Goal: Task Accomplishment & Management: Use online tool/utility

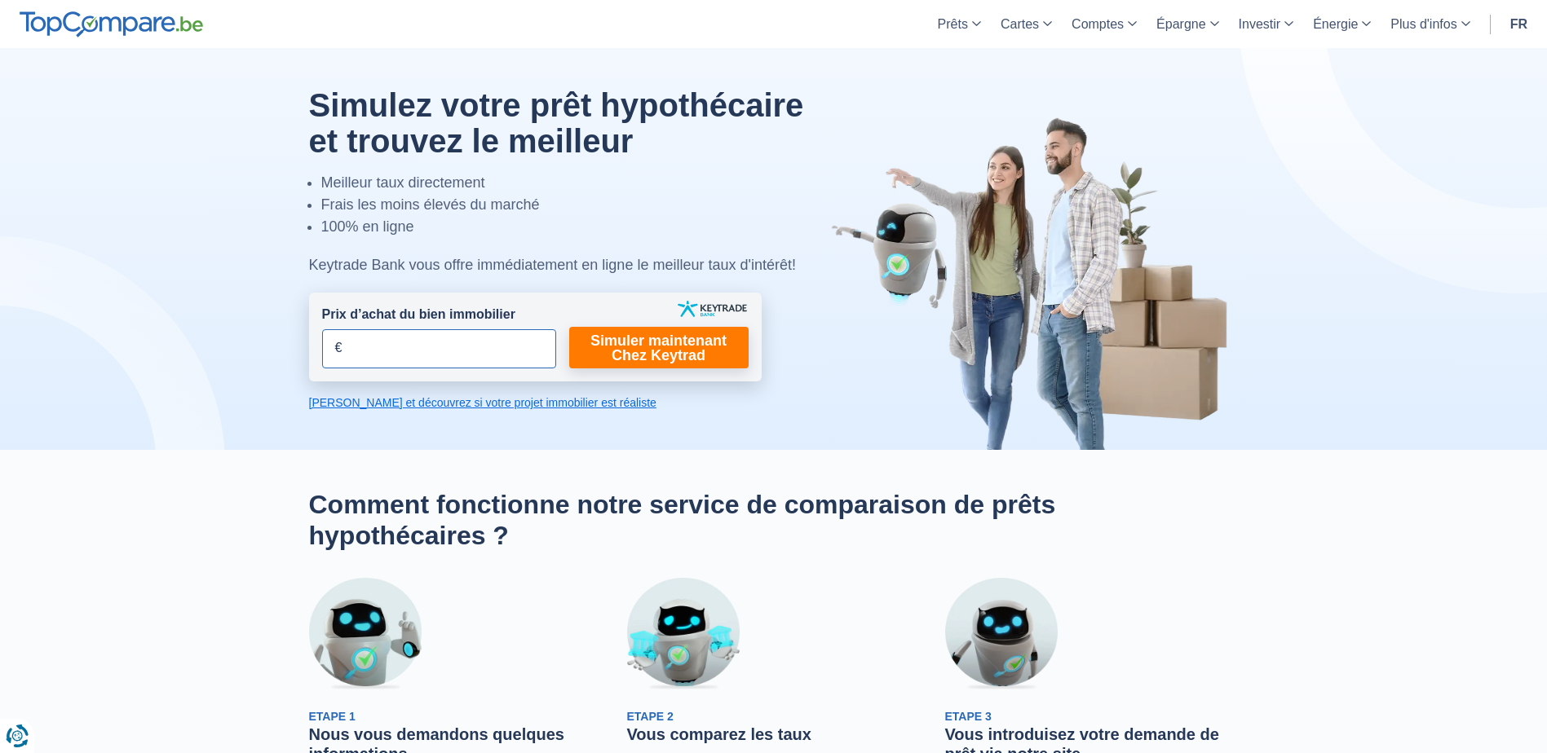
click at [410, 359] on input "Prix d’achat du bien immobilier" at bounding box center [439, 348] width 234 height 39
type input "235.000"
click at [632, 357] on link "Simuler maintenant Chez Keytrad" at bounding box center [658, 348] width 179 height 42
click at [672, 346] on link "Simuler maintenant Chez Keytrad" at bounding box center [658, 348] width 179 height 42
click at [653, 351] on link "Simuler maintenant Chez Keytrad" at bounding box center [658, 348] width 179 height 42
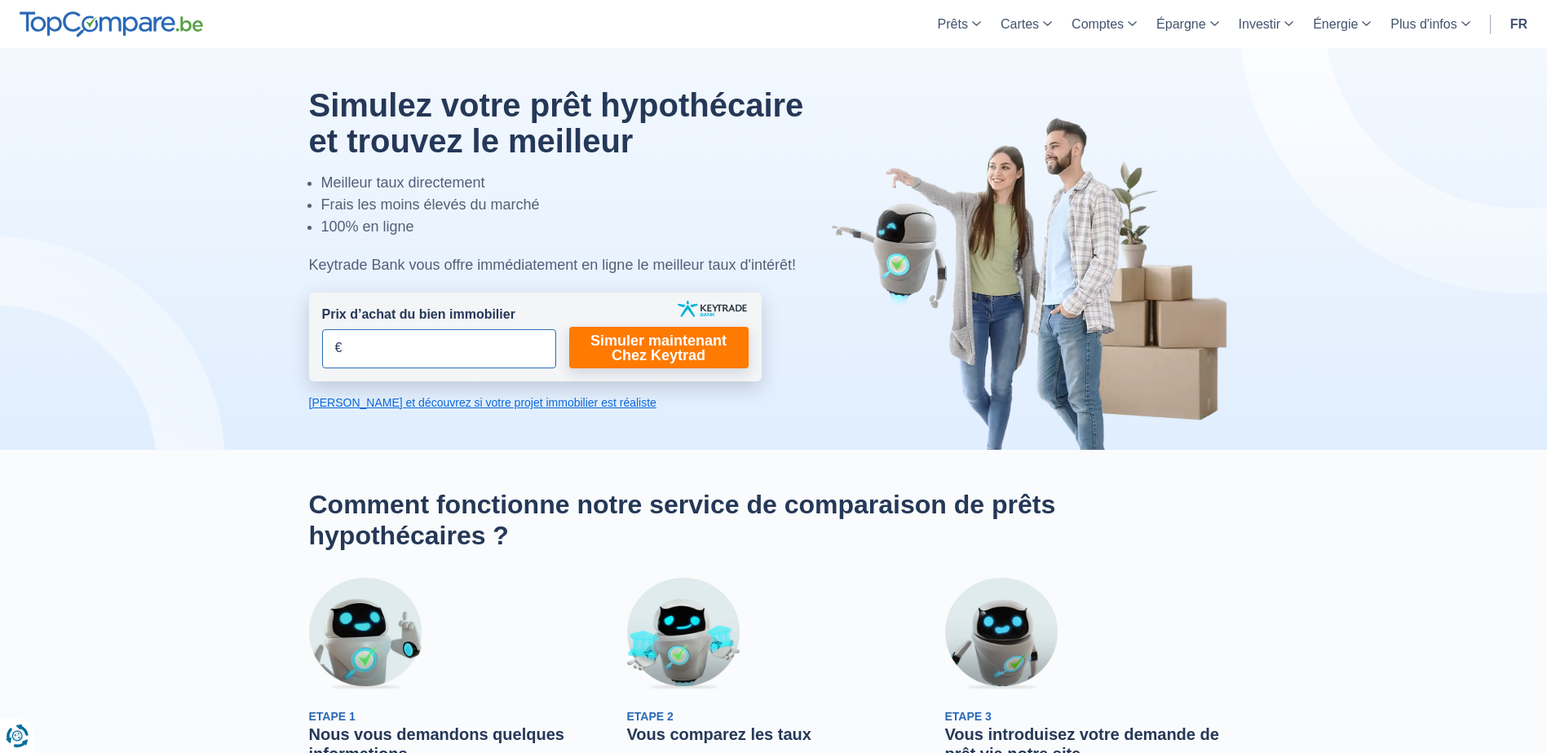
click at [385, 351] on input "Prix d’achat du bien immobilier" at bounding box center [439, 348] width 234 height 39
click at [635, 379] on form "Prix d’achat du bien immobilier 235.000 € Champs requis Vous devez fournir une …" at bounding box center [535, 337] width 453 height 89
click at [641, 357] on link "Simuler maintenant Chez Keytrad" at bounding box center [658, 348] width 179 height 42
click at [651, 344] on link "Simuler maintenant Chez Keytrad" at bounding box center [658, 348] width 179 height 42
click at [646, 337] on link "Simuler maintenant Chez Keytrad" at bounding box center [658, 348] width 179 height 42
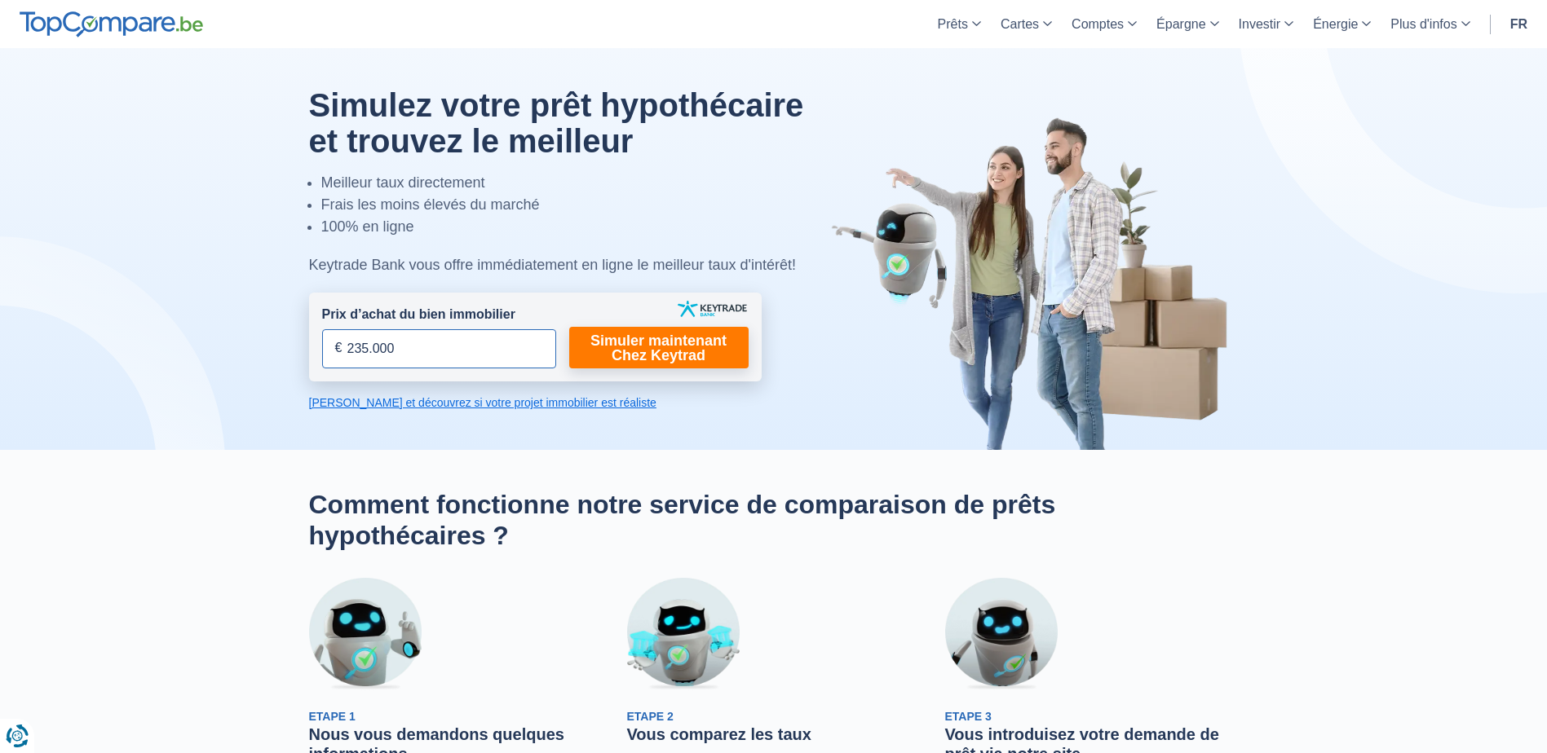
click at [404, 346] on input "235.000" at bounding box center [439, 348] width 234 height 39
type input "235.000"
click at [418, 404] on link "[PERSON_NAME] et découvrez si votre projet immobilier est réaliste" at bounding box center [535, 403] width 453 height 16
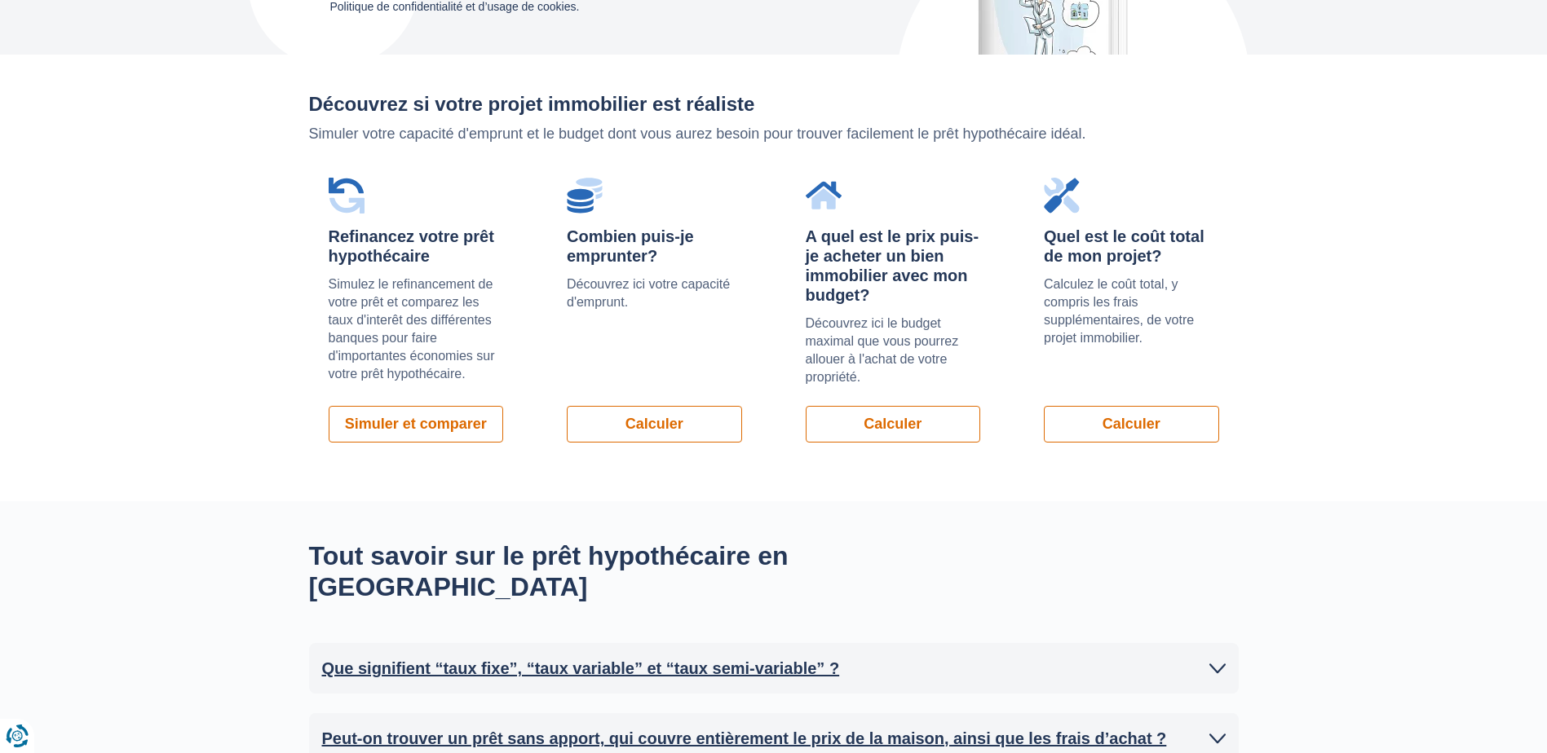
scroll to position [1156, 0]
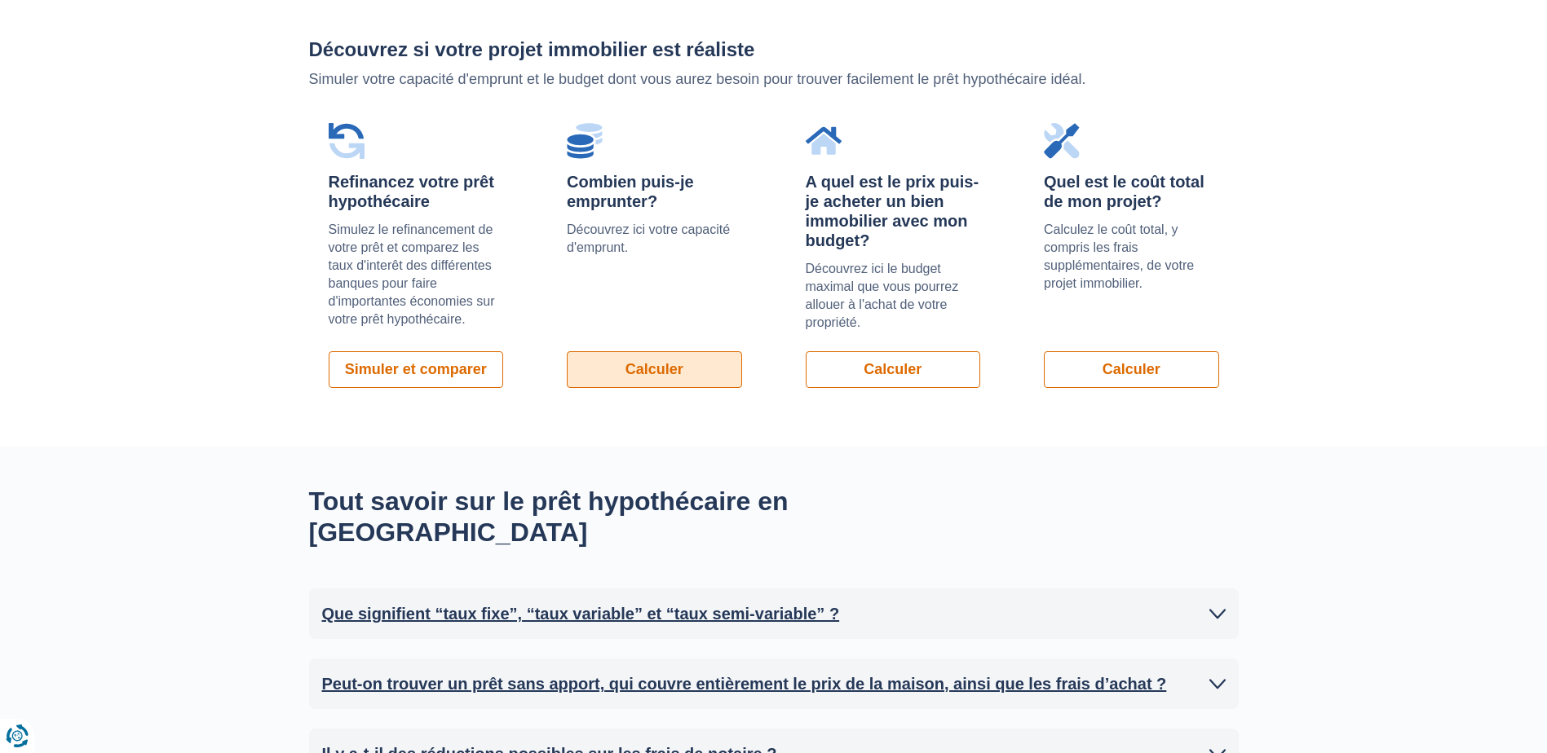
click at [590, 365] on link "Calculer" at bounding box center [654, 369] width 175 height 37
click at [418, 369] on link "Simuler et comparer" at bounding box center [416, 369] width 175 height 37
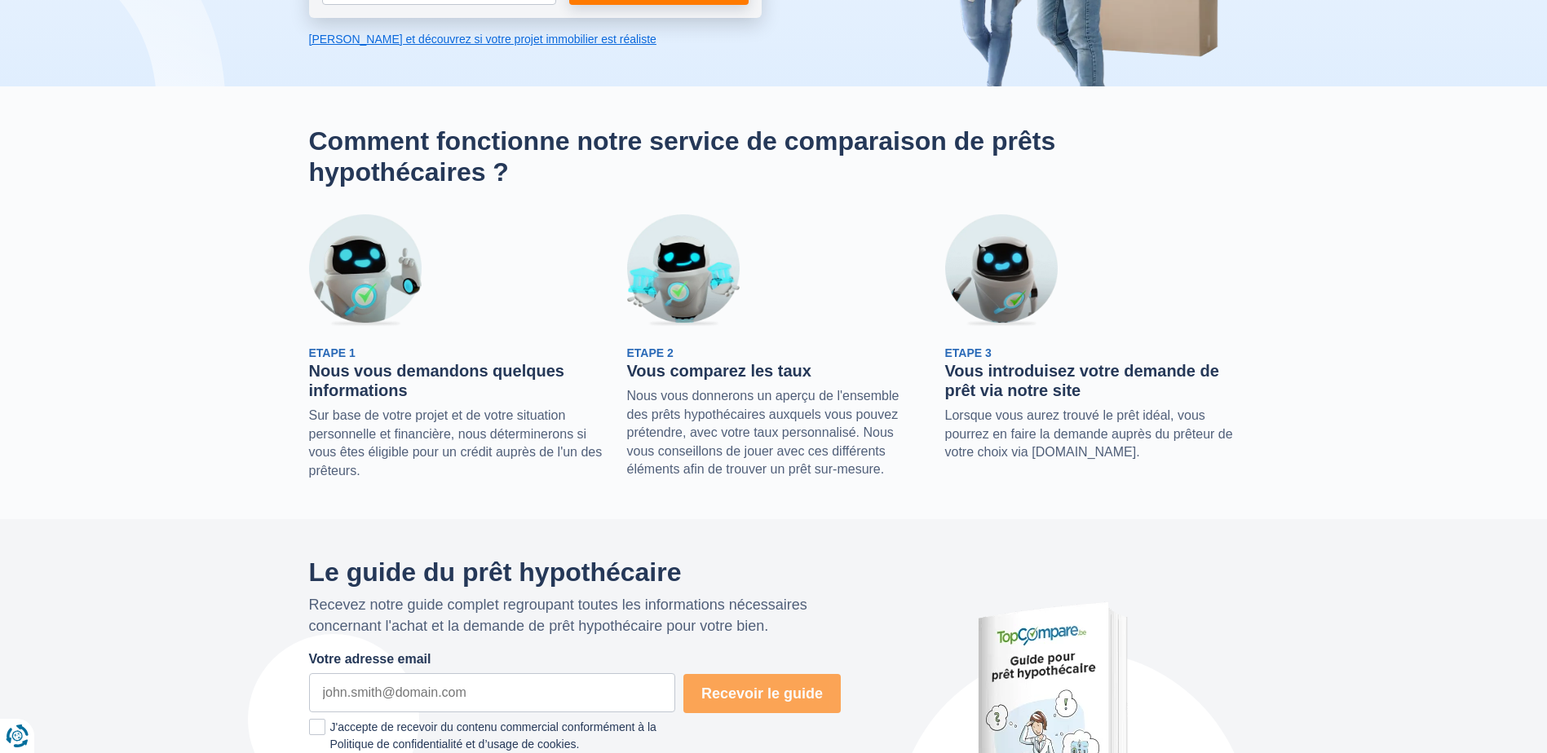
scroll to position [205, 0]
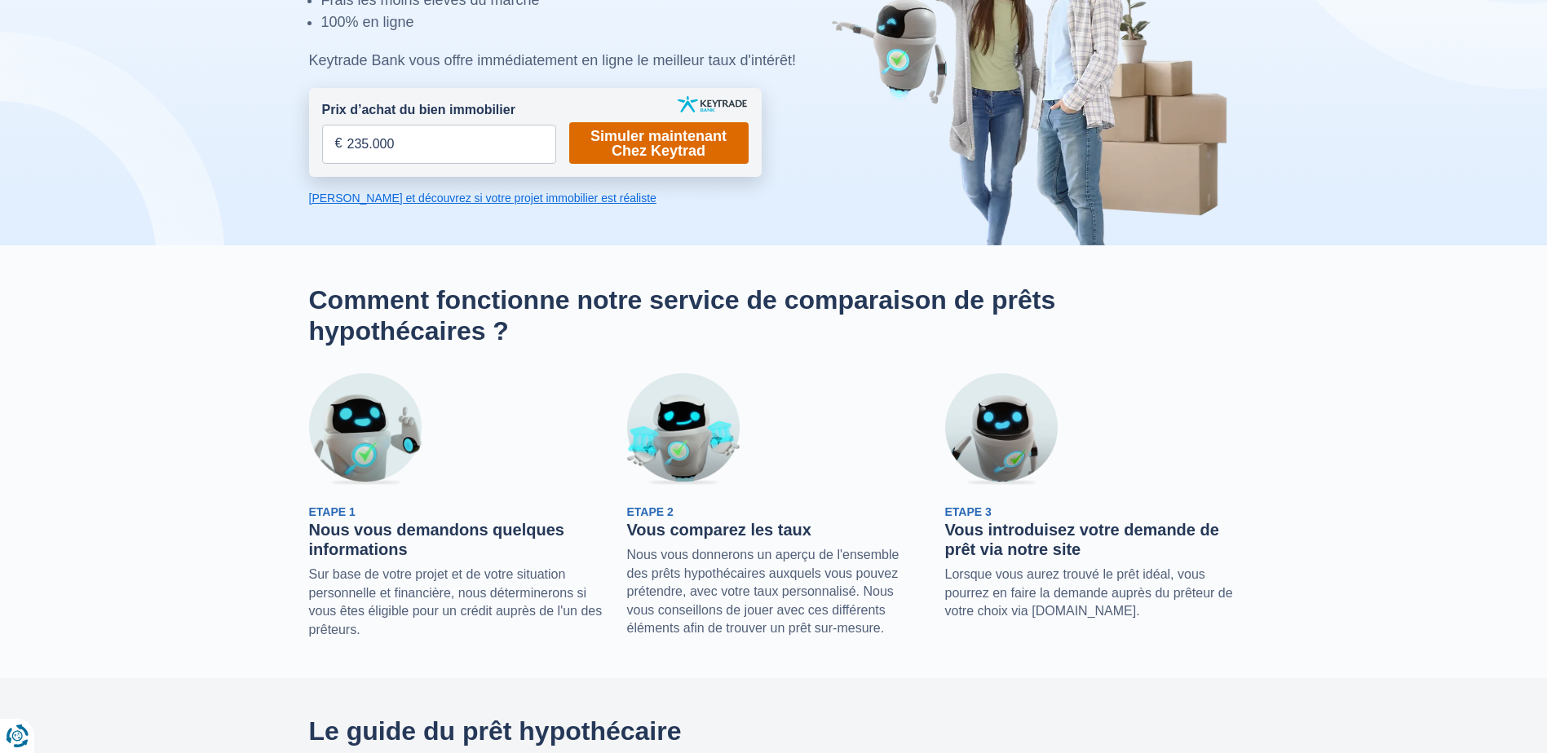
click at [668, 146] on link "Simuler maintenant Chez Keytrad" at bounding box center [658, 143] width 179 height 42
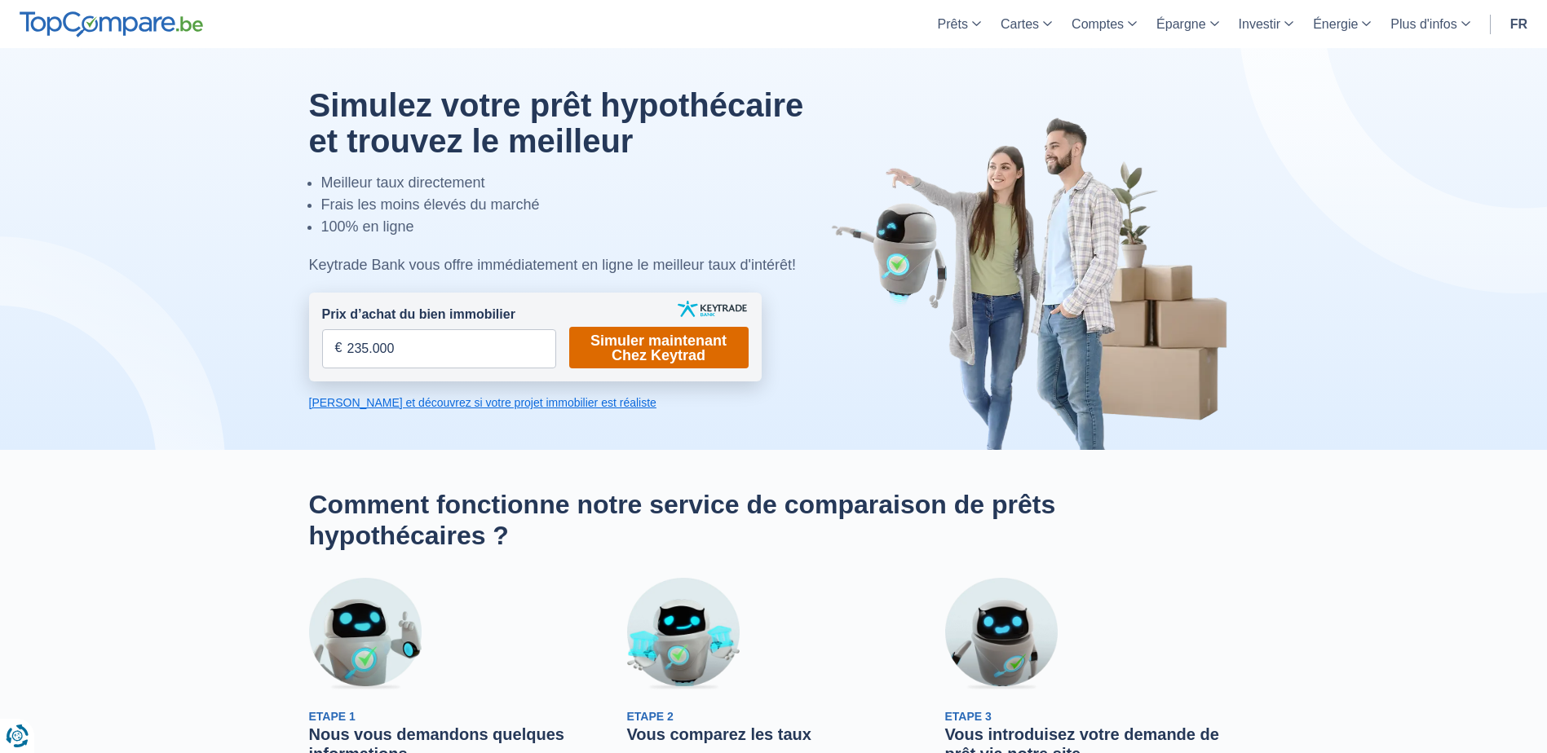
click at [661, 365] on link "Simuler maintenant Chez Keytrad" at bounding box center [658, 348] width 179 height 42
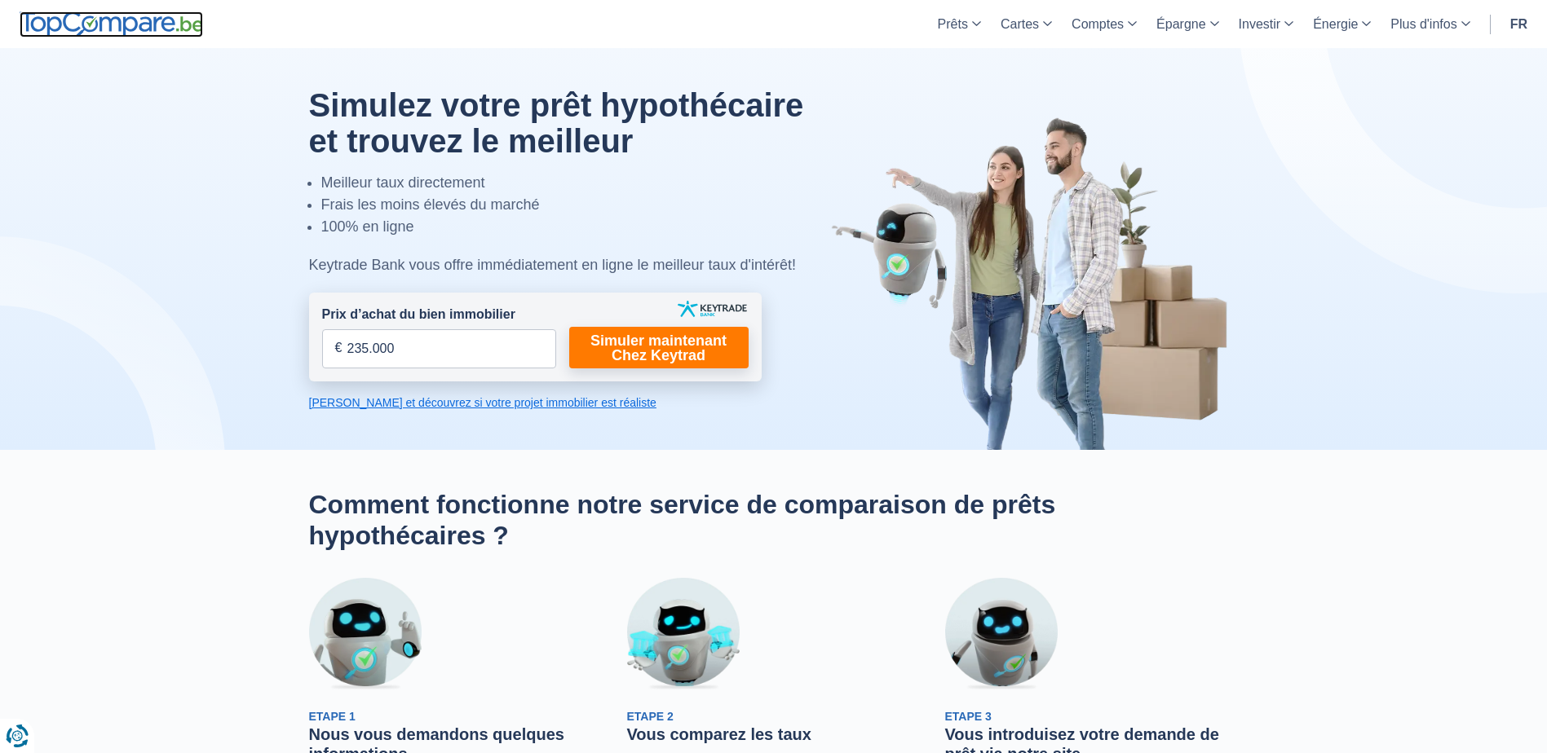
click at [77, 20] on img at bounding box center [111, 24] width 183 height 26
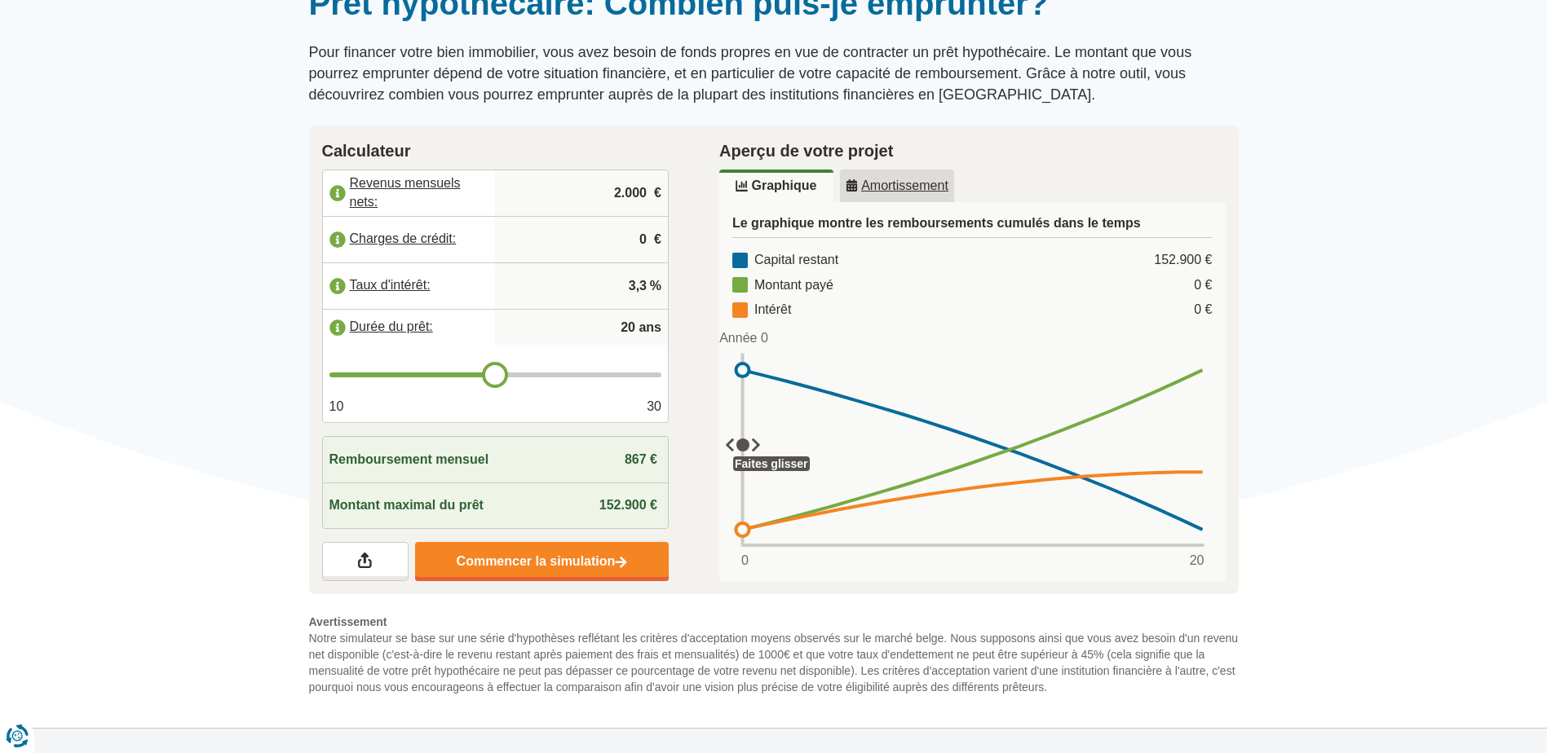
scroll to position [272, 0]
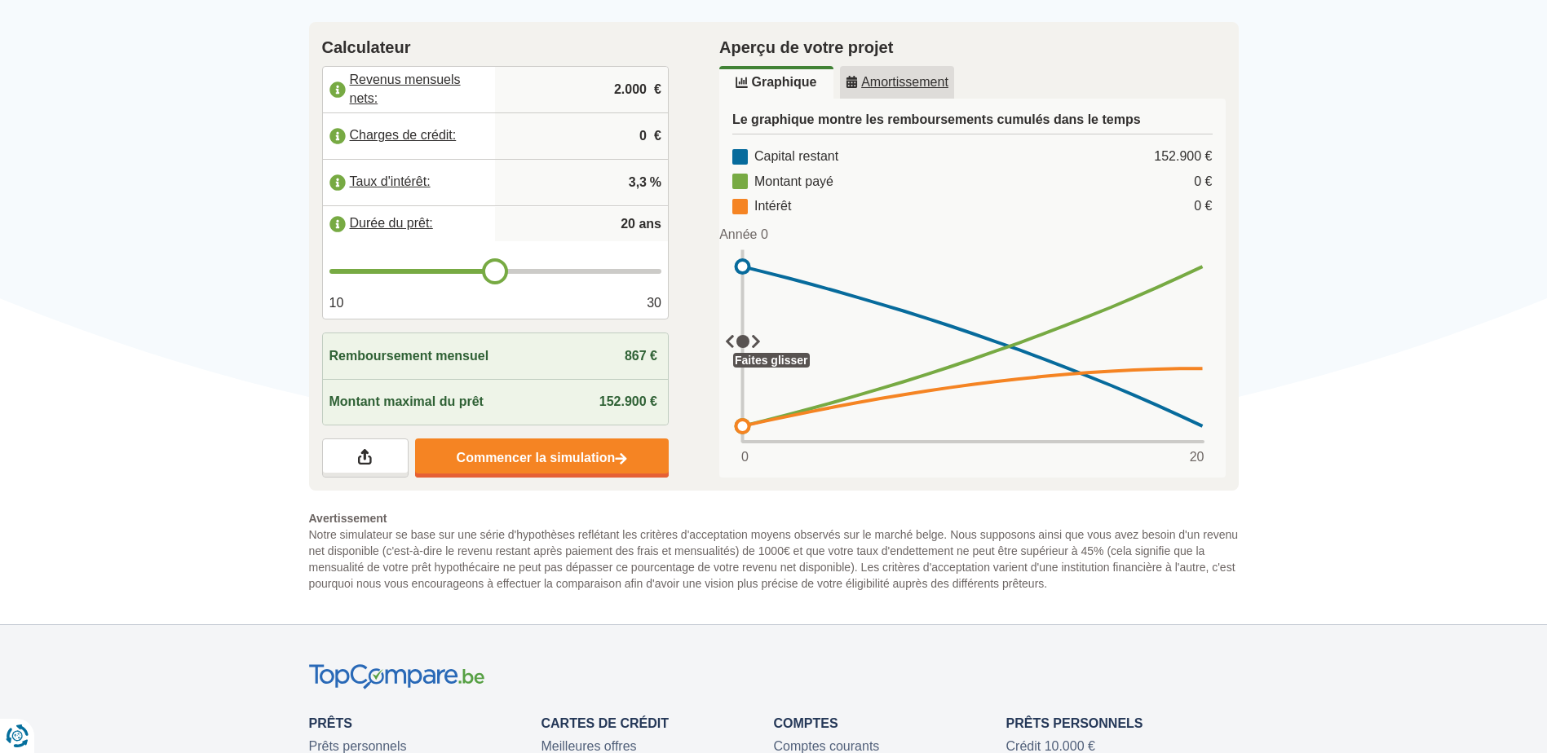
click at [631, 95] on input "2.000" at bounding box center [581, 90] width 160 height 44
type input "2.150"
click at [626, 191] on input "3,3" at bounding box center [581, 183] width 160 height 44
type input "21"
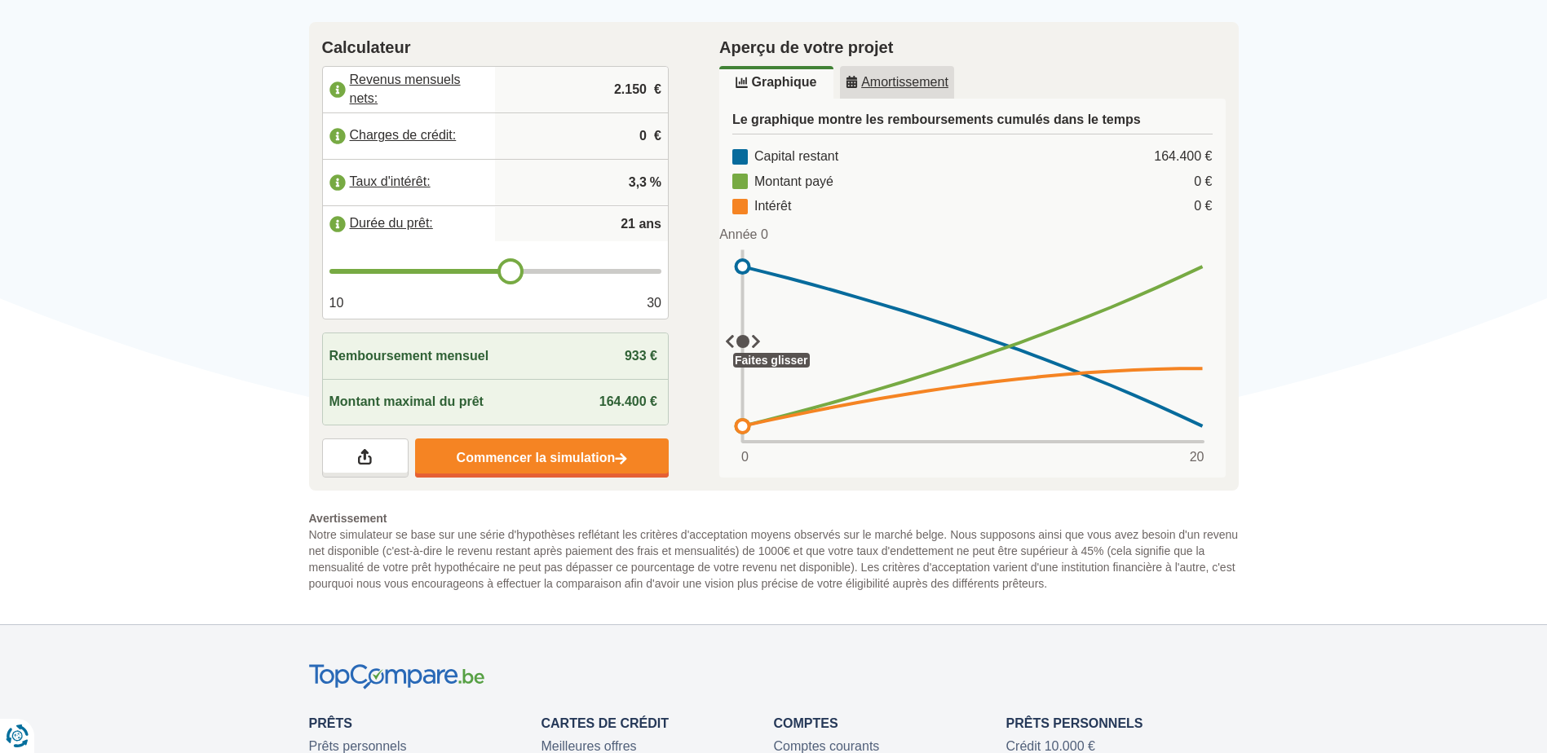
type input "23"
type input "24"
type input "25"
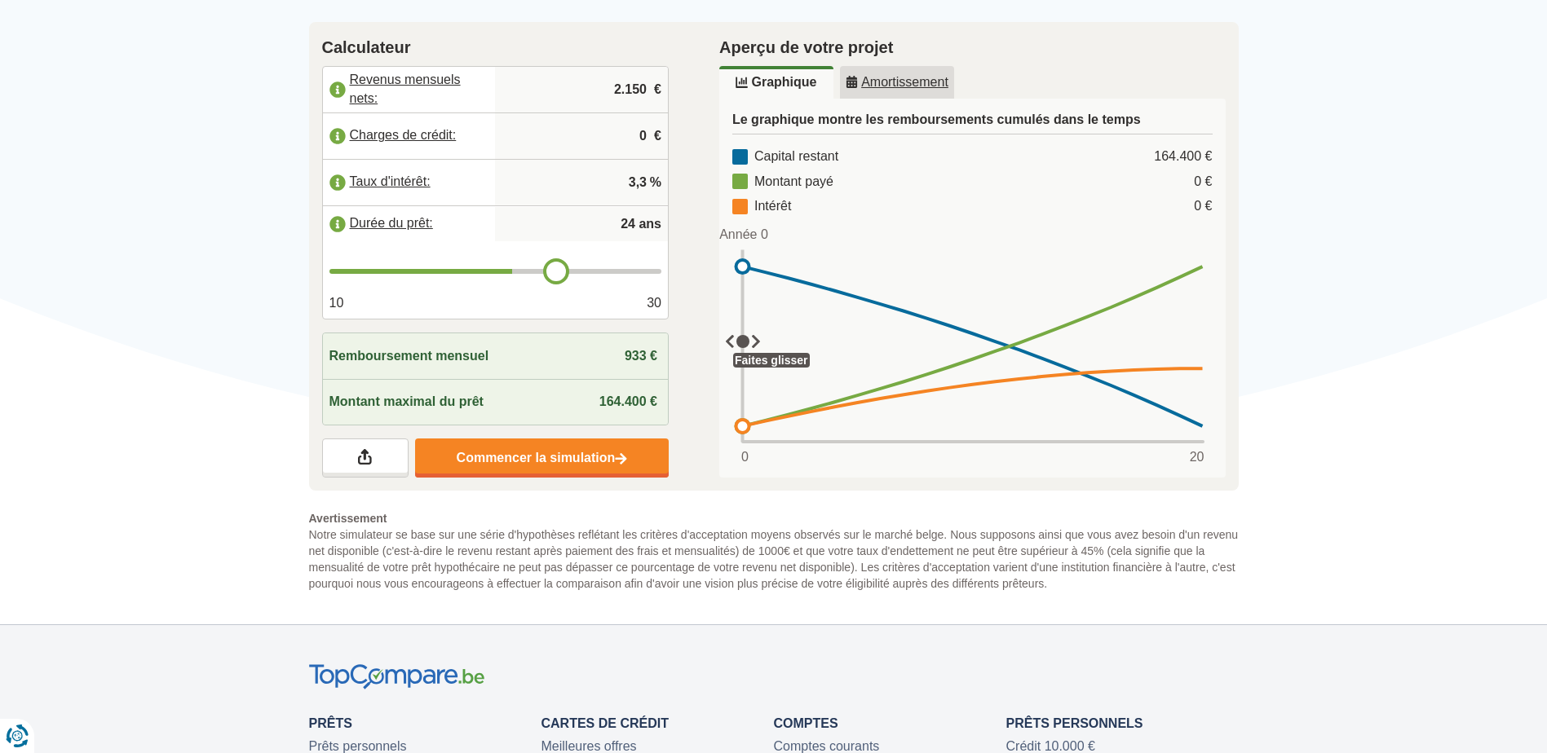
type input "25"
type input "26"
type input "27"
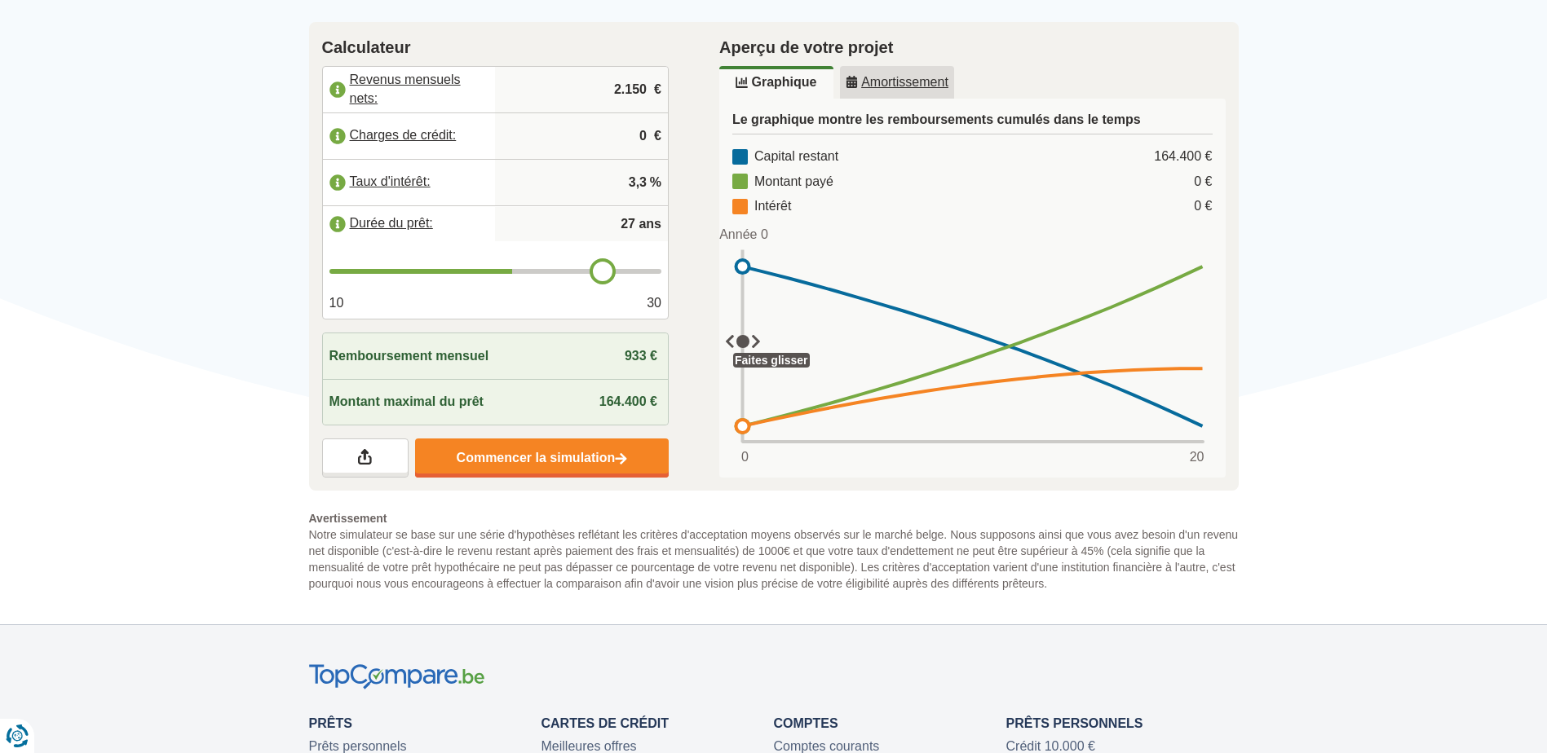
type input "28"
type input "27"
type input "26"
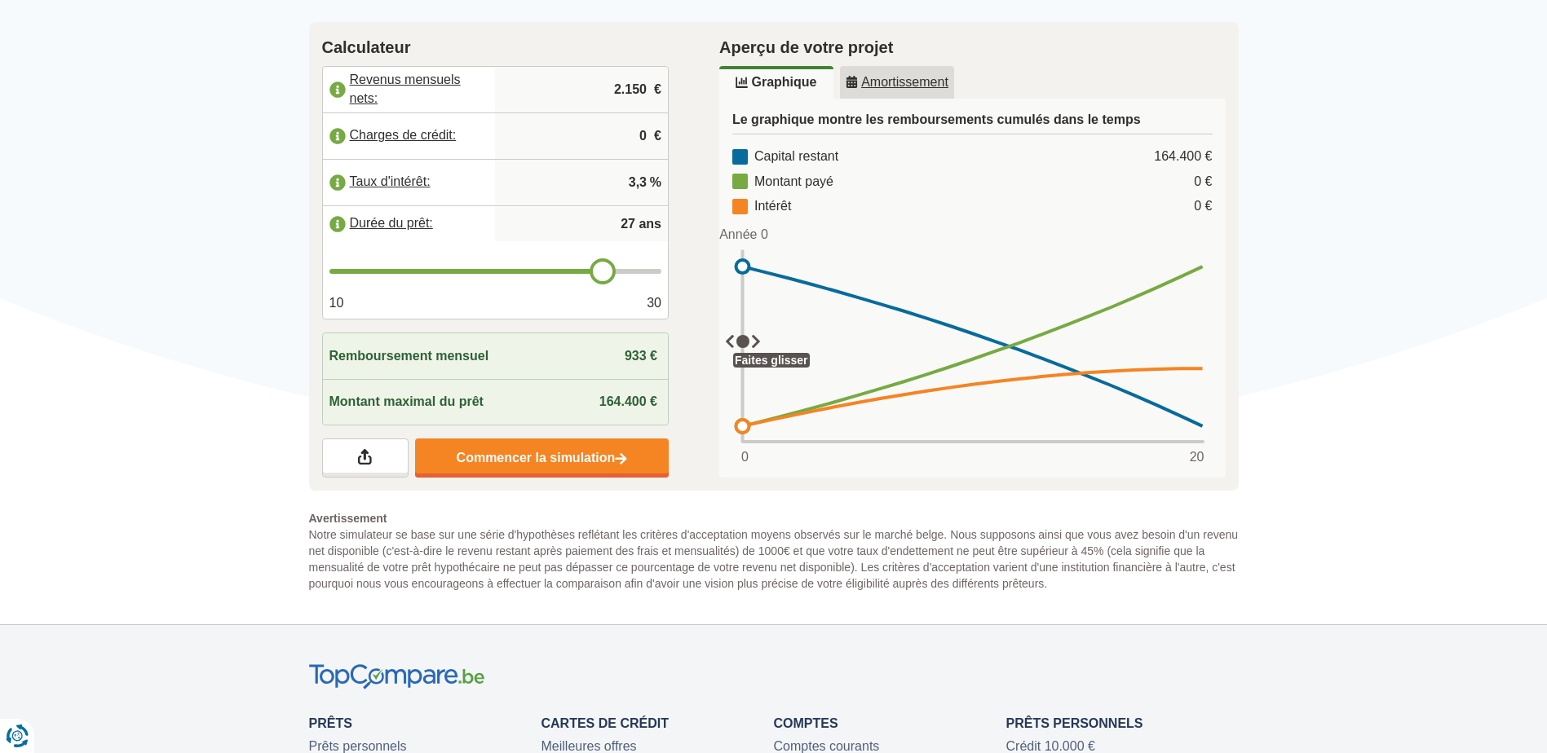
type input "26"
type input "25"
drag, startPoint x: 494, startPoint y: 270, endPoint x: 576, endPoint y: 273, distance: 81.6
type input "25"
click at [576, 273] on input "range" at bounding box center [495, 271] width 333 height 5
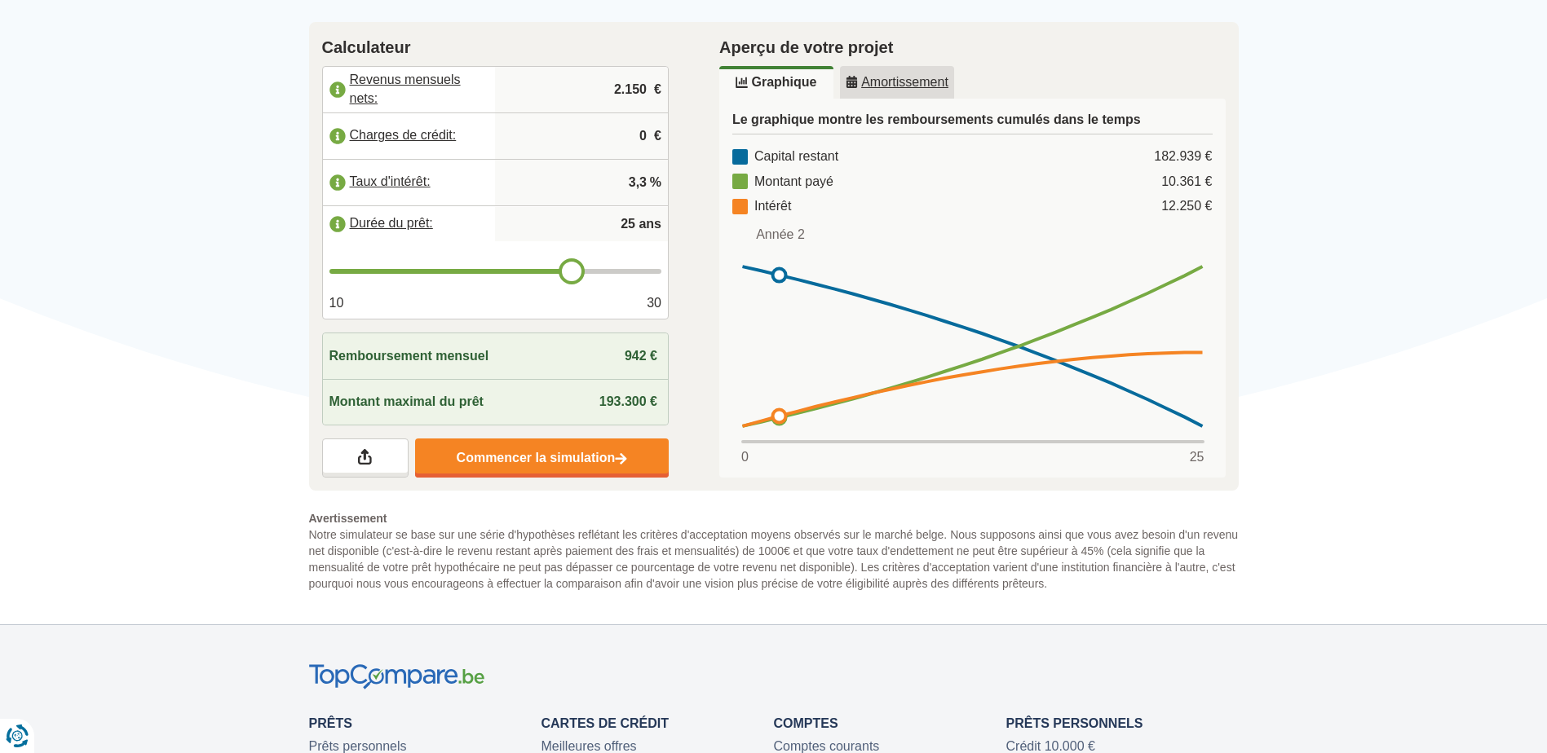
scroll to position [0, 0]
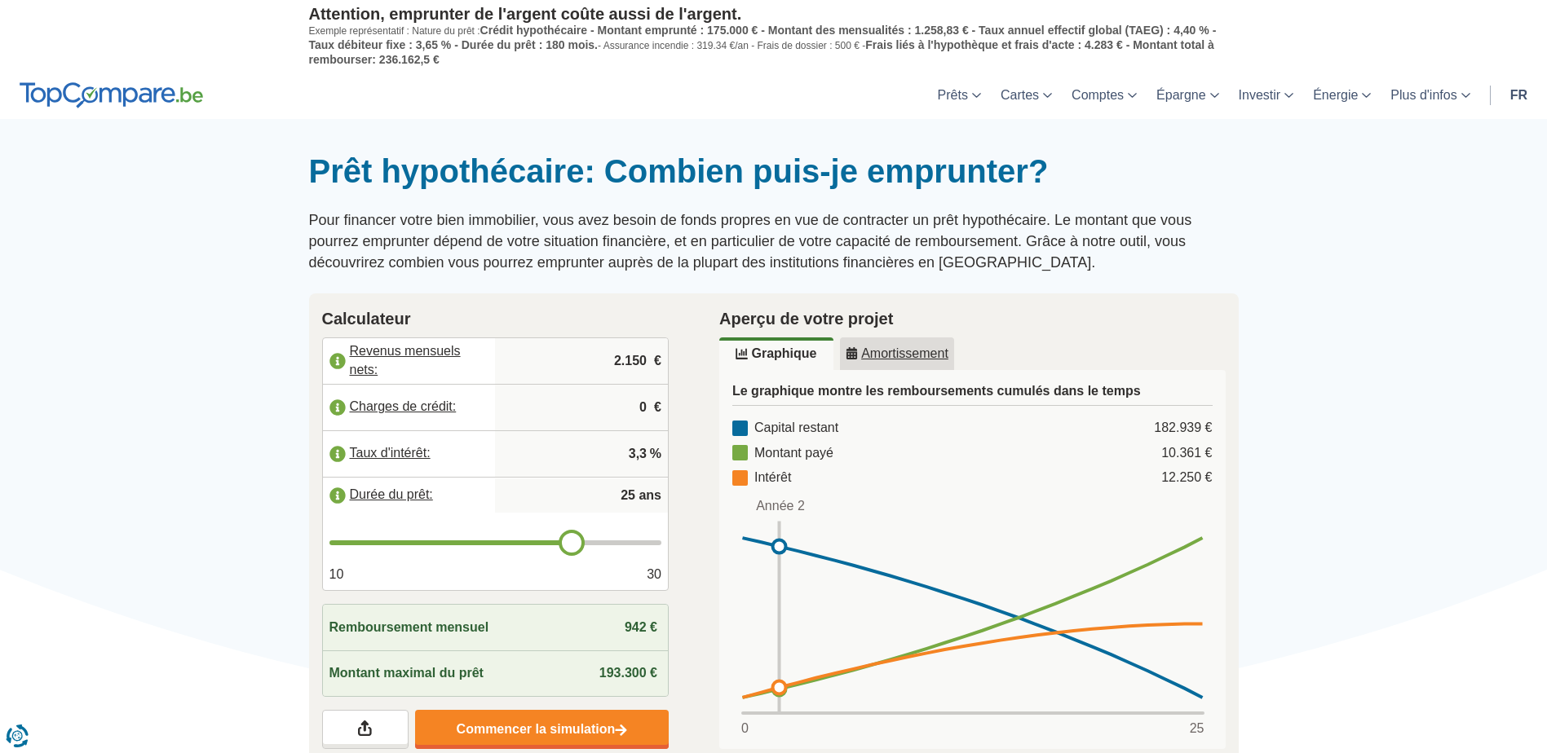
click at [646, 455] on input "3,3" at bounding box center [581, 454] width 160 height 44
type input "3,5"
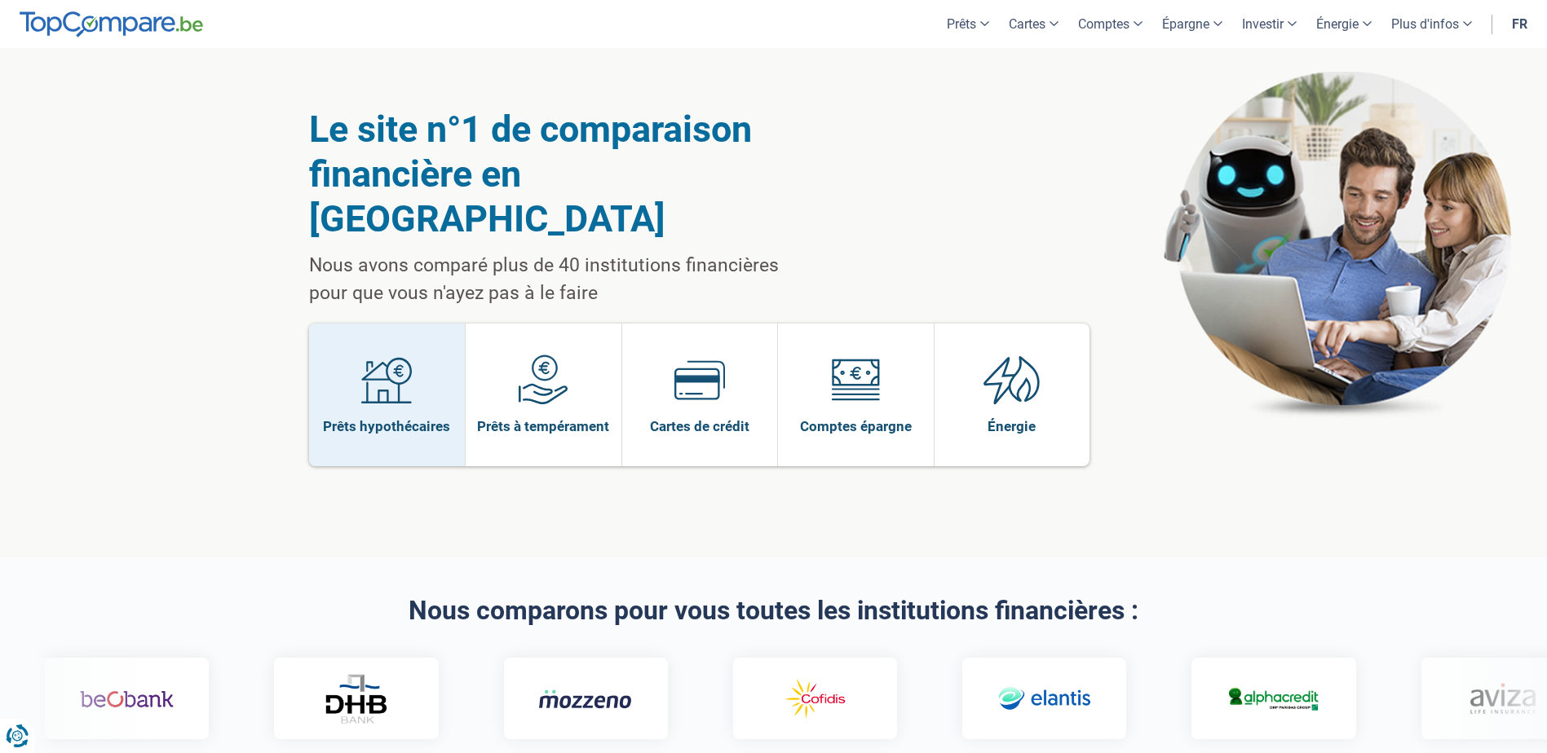
click at [356, 337] on link "Prêts hypothécaires" at bounding box center [387, 395] width 157 height 143
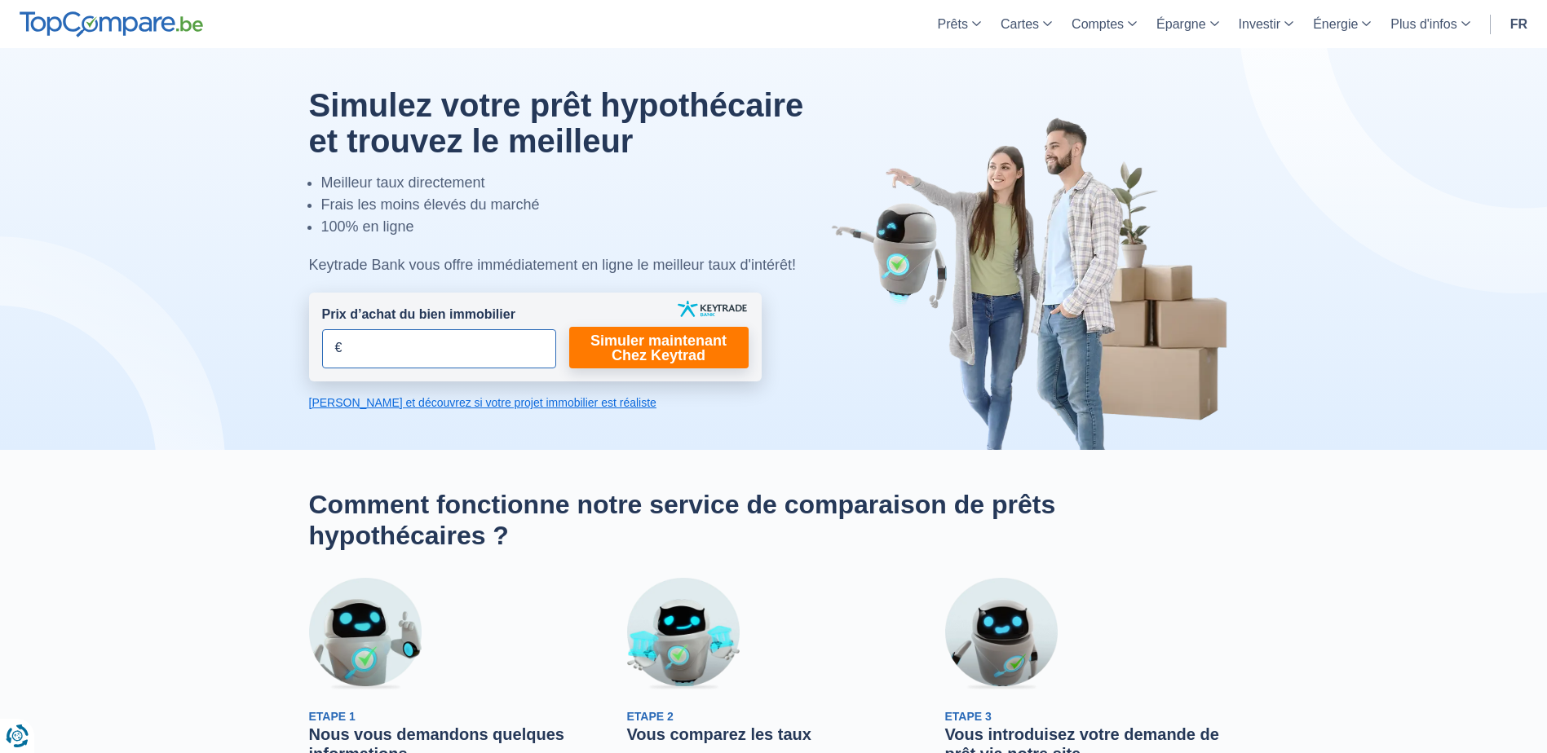
click at [422, 360] on input "Prix d’achat du bien immobilier" at bounding box center [439, 348] width 234 height 39
type input "3"
type input "235.000"
click at [616, 338] on link "Simuler maintenant Chez Keytrad" at bounding box center [658, 348] width 179 height 42
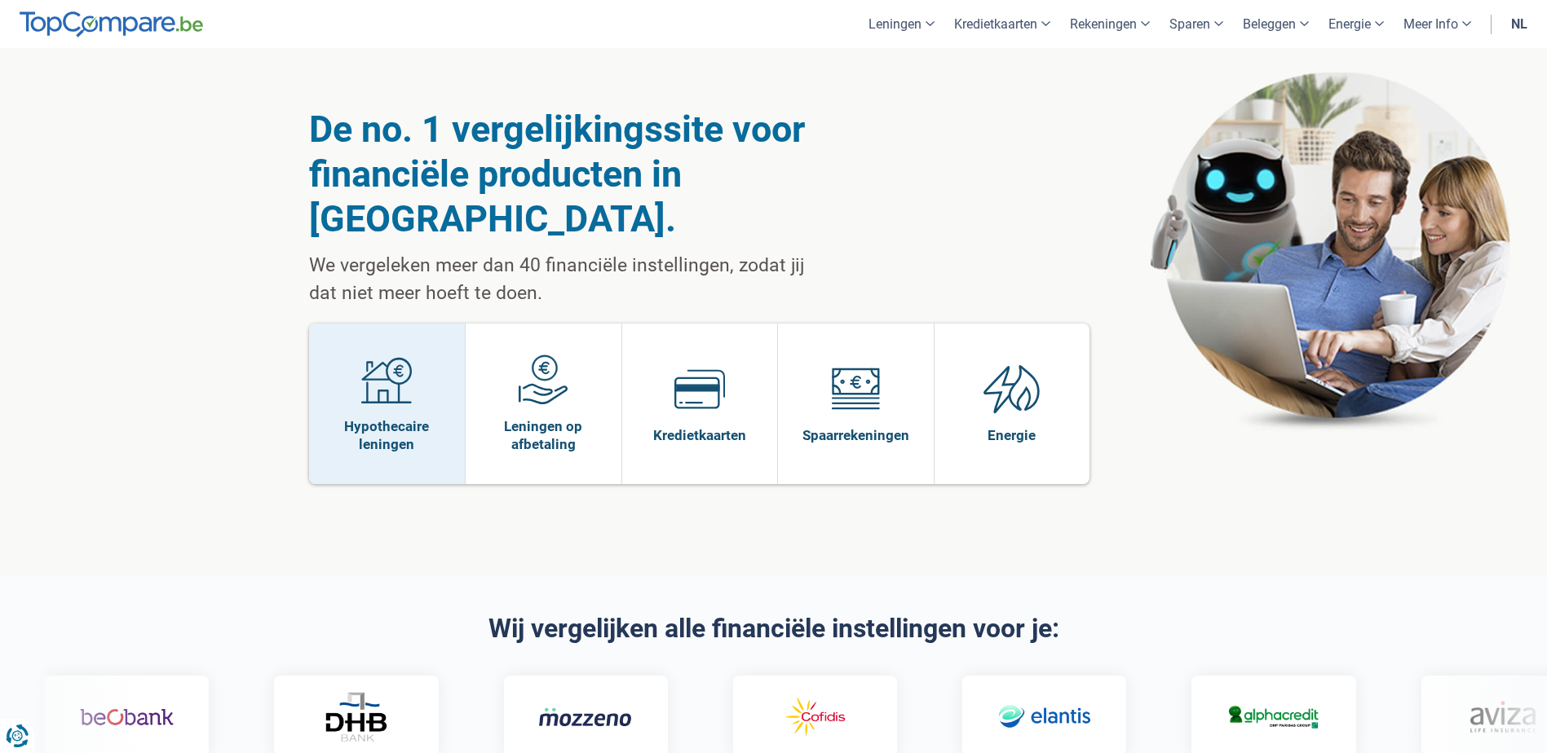
click at [416, 333] on link "Hypothecaire leningen" at bounding box center [387, 404] width 157 height 161
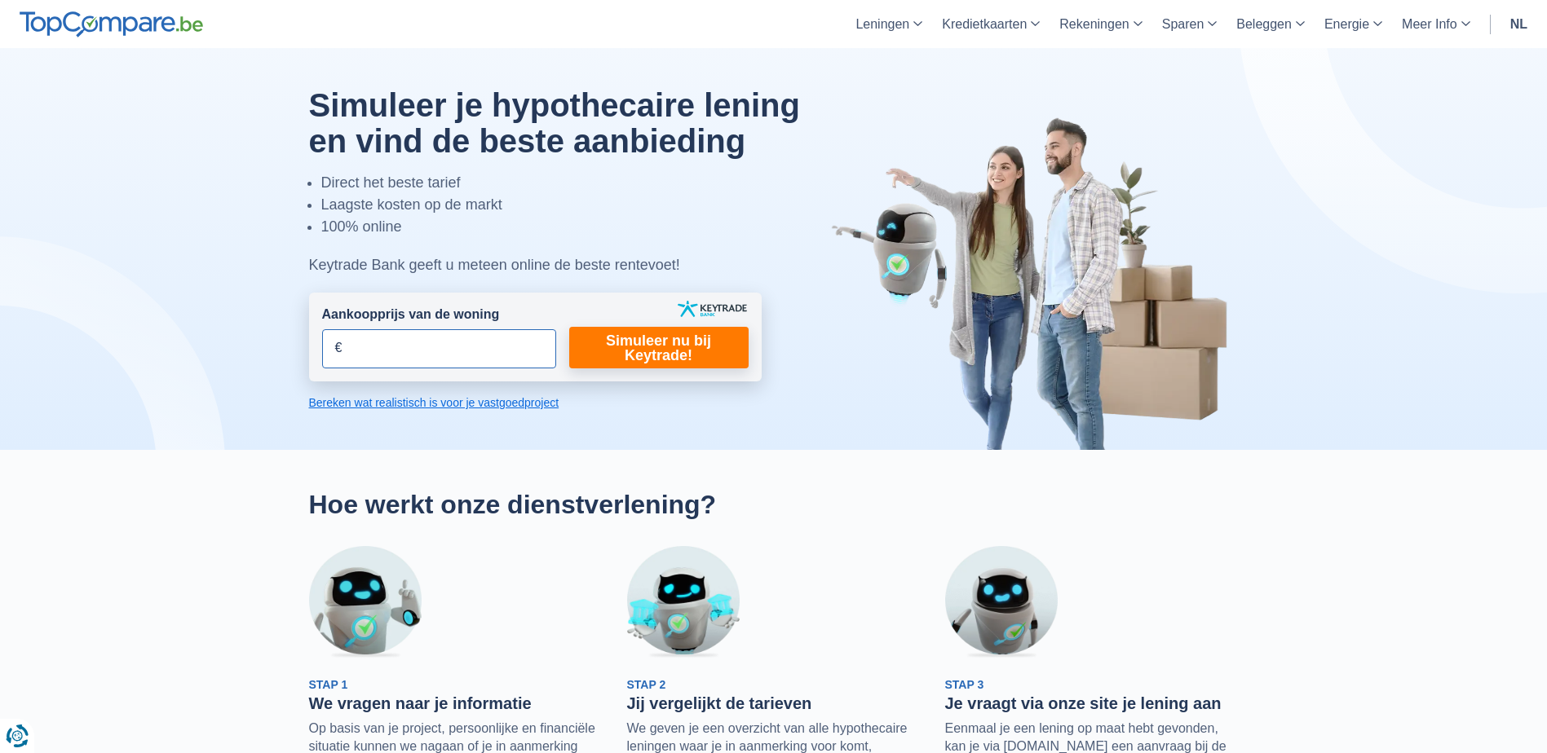
click at [425, 353] on input "Aankoopprijs van de woning" at bounding box center [439, 348] width 234 height 39
type input "235.000"
click at [670, 350] on link "Simuleer nu bij Keytrade!" at bounding box center [658, 348] width 179 height 42
click at [645, 343] on link "Simuleer nu bij Keytrade!" at bounding box center [658, 348] width 179 height 42
click at [433, 407] on link "Bereken wat realistisch is voor je vastgoedproject" at bounding box center [535, 403] width 453 height 16
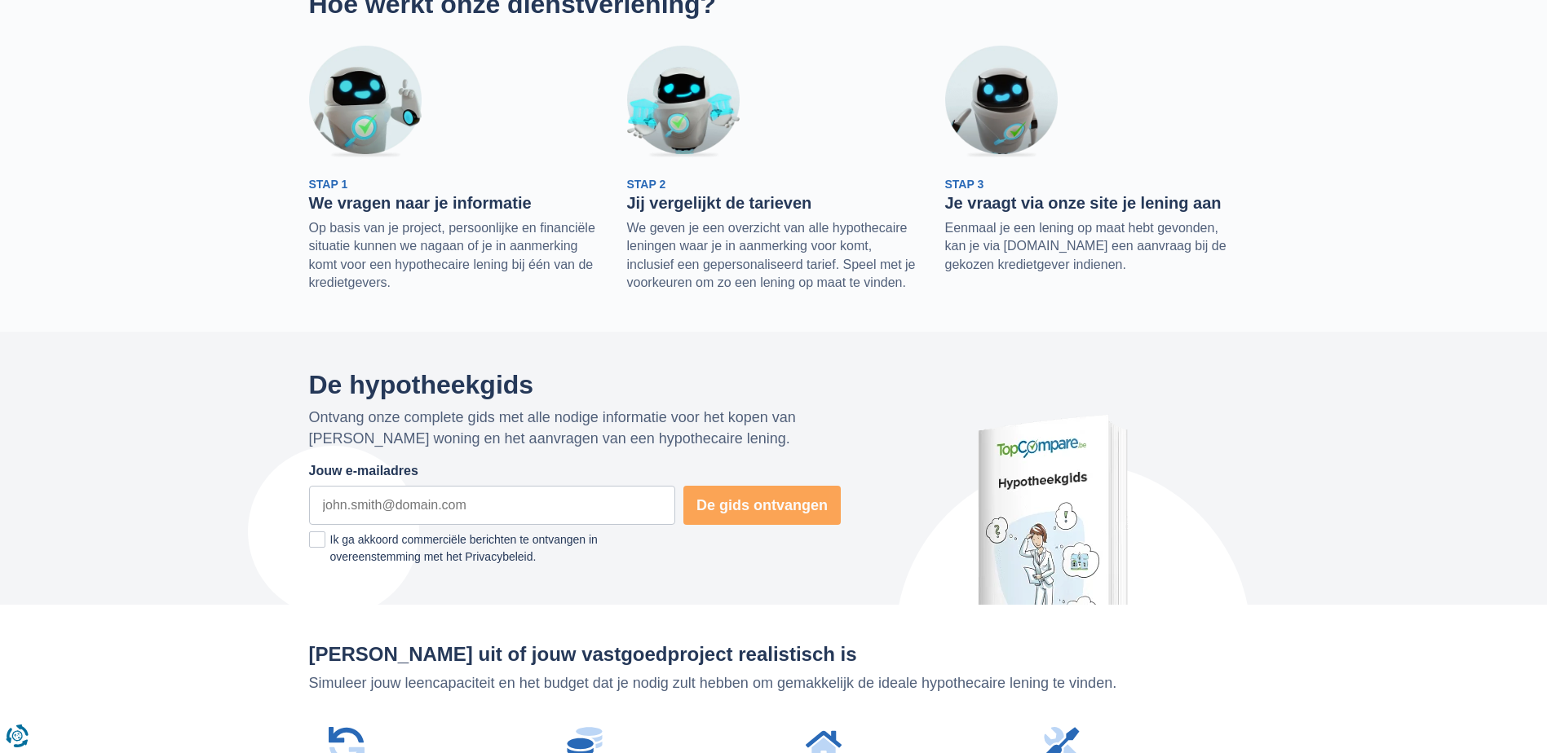
scroll to position [1106, 0]
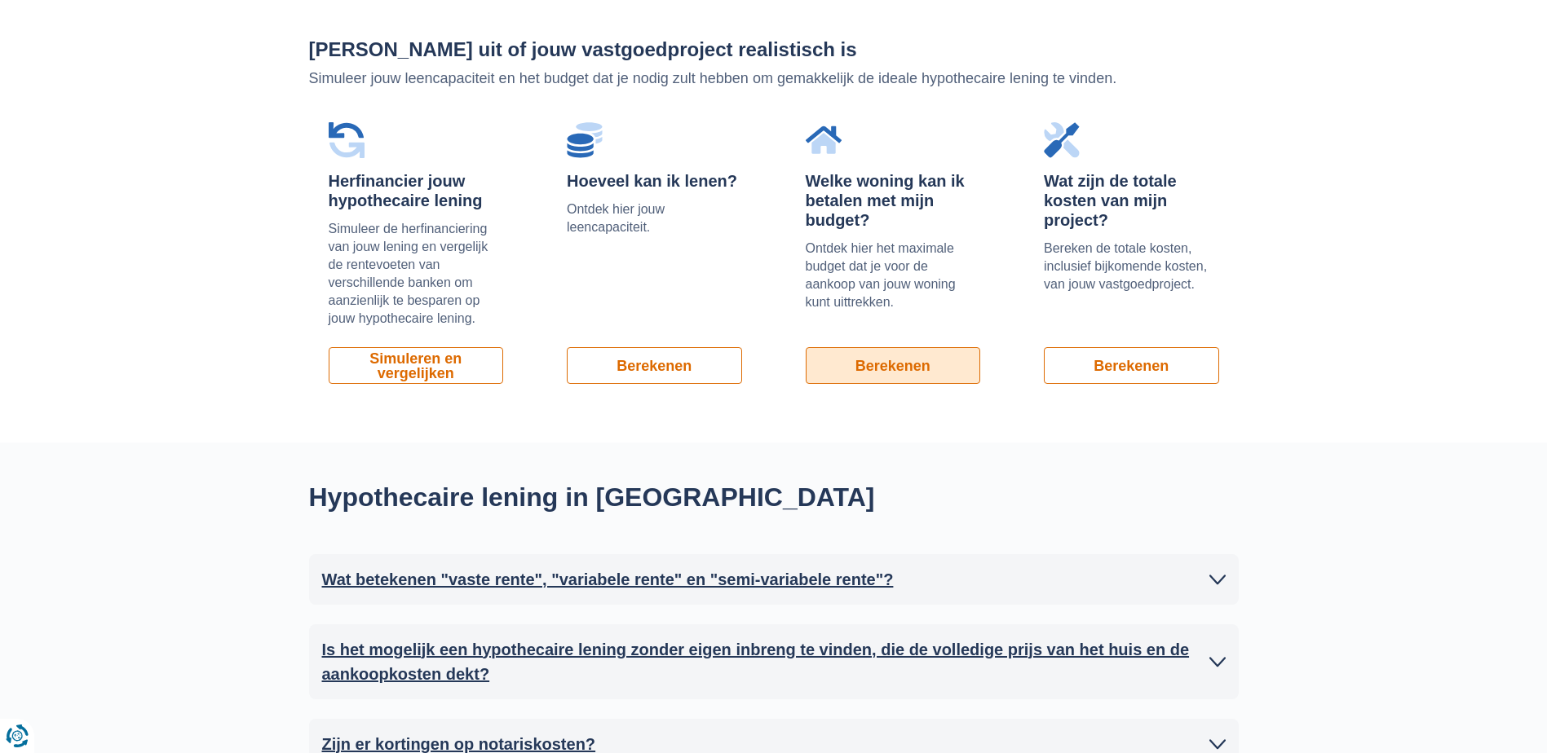
click at [881, 363] on link "Berekenen" at bounding box center [893, 365] width 175 height 37
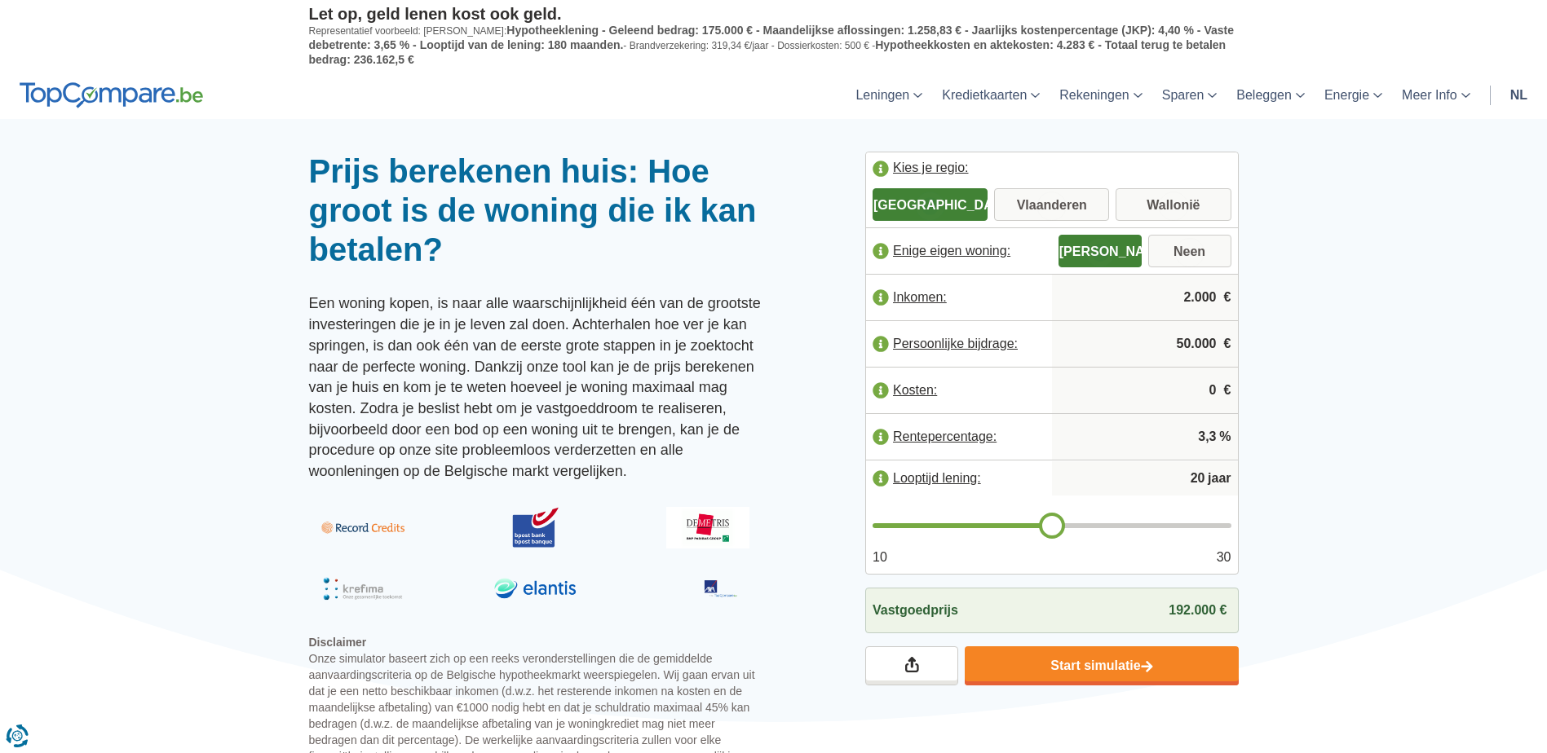
click at [1208, 301] on input "2.000" at bounding box center [1144, 298] width 173 height 44
type input "2.150"
click at [1053, 192] on input "Vlaanderen" at bounding box center [1051, 206] width 115 height 29
radio input "true"
drag, startPoint x: 1179, startPoint y: 351, endPoint x: 1242, endPoint y: 347, distance: 62.9
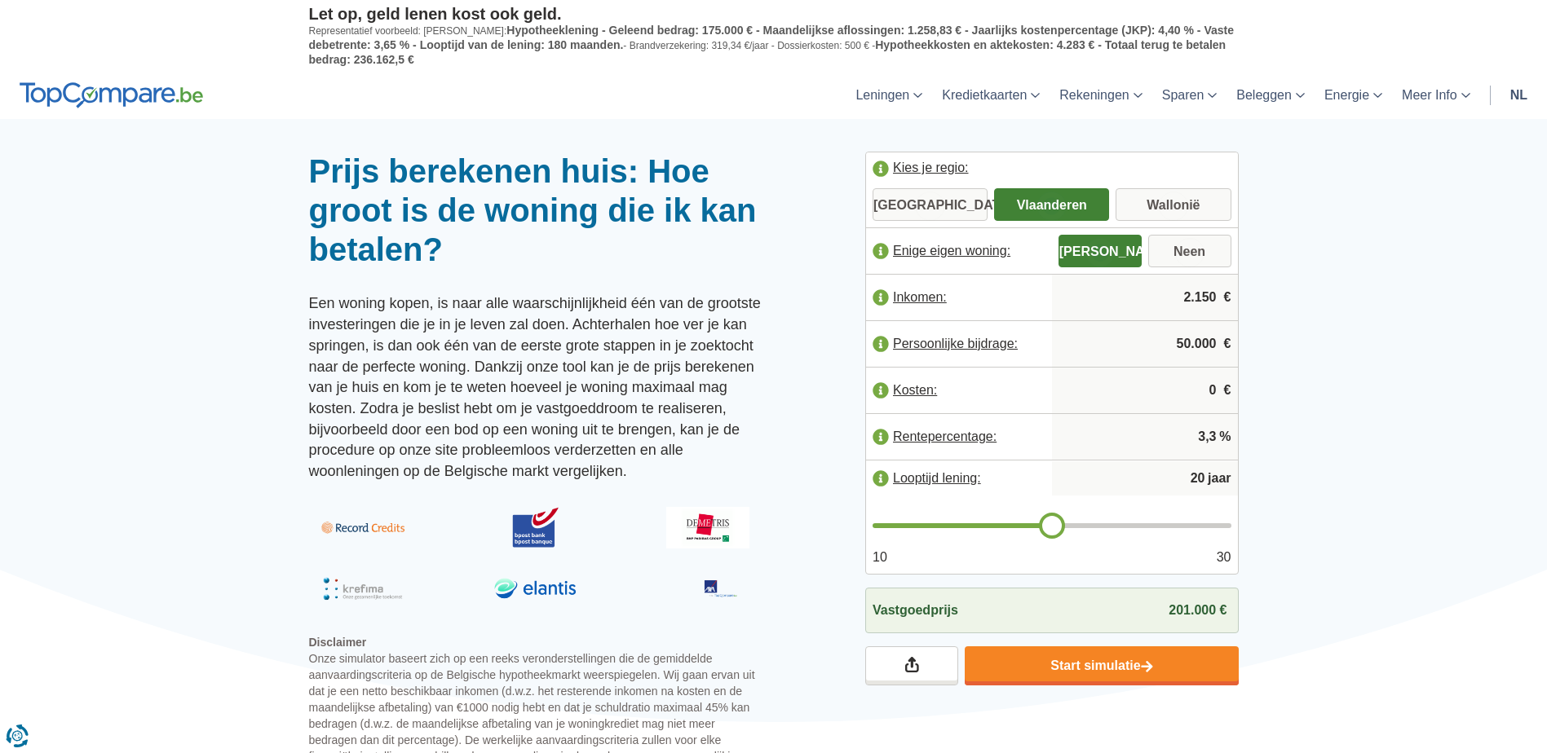
click at [1241, 347] on div "Kies je regio: [GEOGRAPHIC_DATA] [GEOGRAPHIC_DATA] [GEOGRAPHIC_DATA] Bescheiden…" at bounding box center [1052, 419] width 398 height 534
type input "20.000"
type input "24"
click at [1111, 528] on input "range" at bounding box center [1051, 525] width 359 height 5
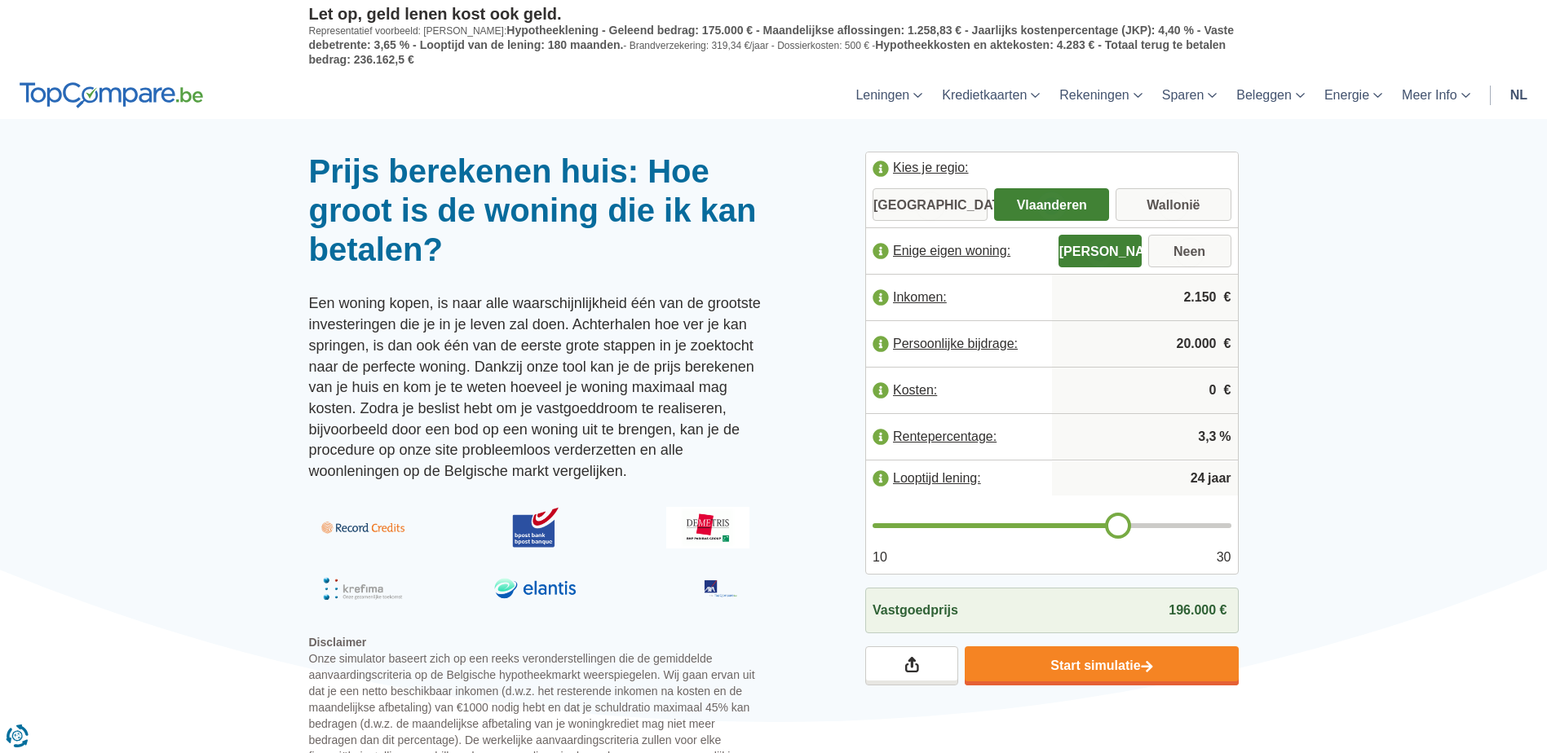
click at [1122, 528] on input "range" at bounding box center [1051, 525] width 359 height 5
type input "25"
click at [1129, 528] on input "range" at bounding box center [1051, 525] width 359 height 5
click at [1214, 437] on input "3,3" at bounding box center [1144, 437] width 173 height 44
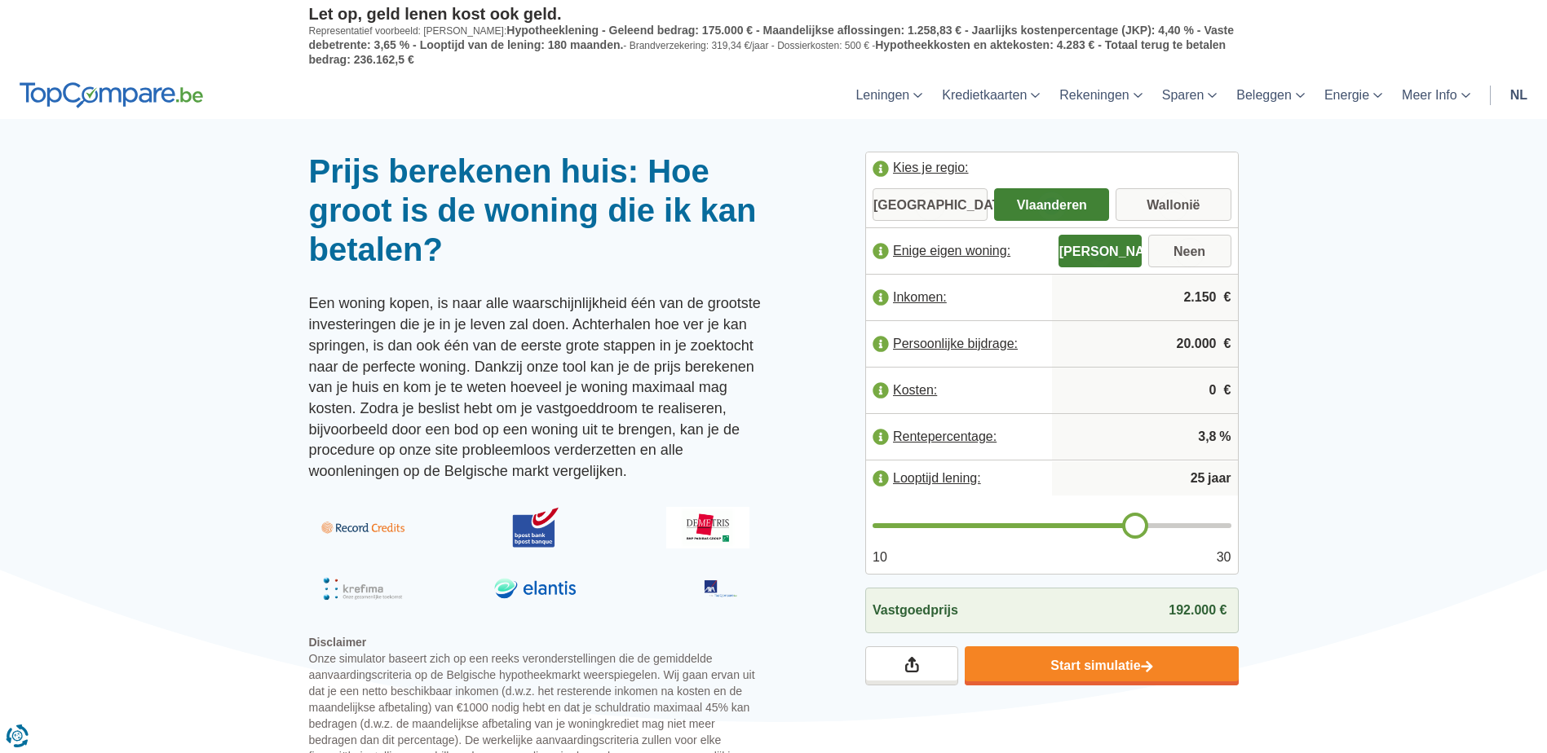
type input "3,8"
type input "26"
type input "27"
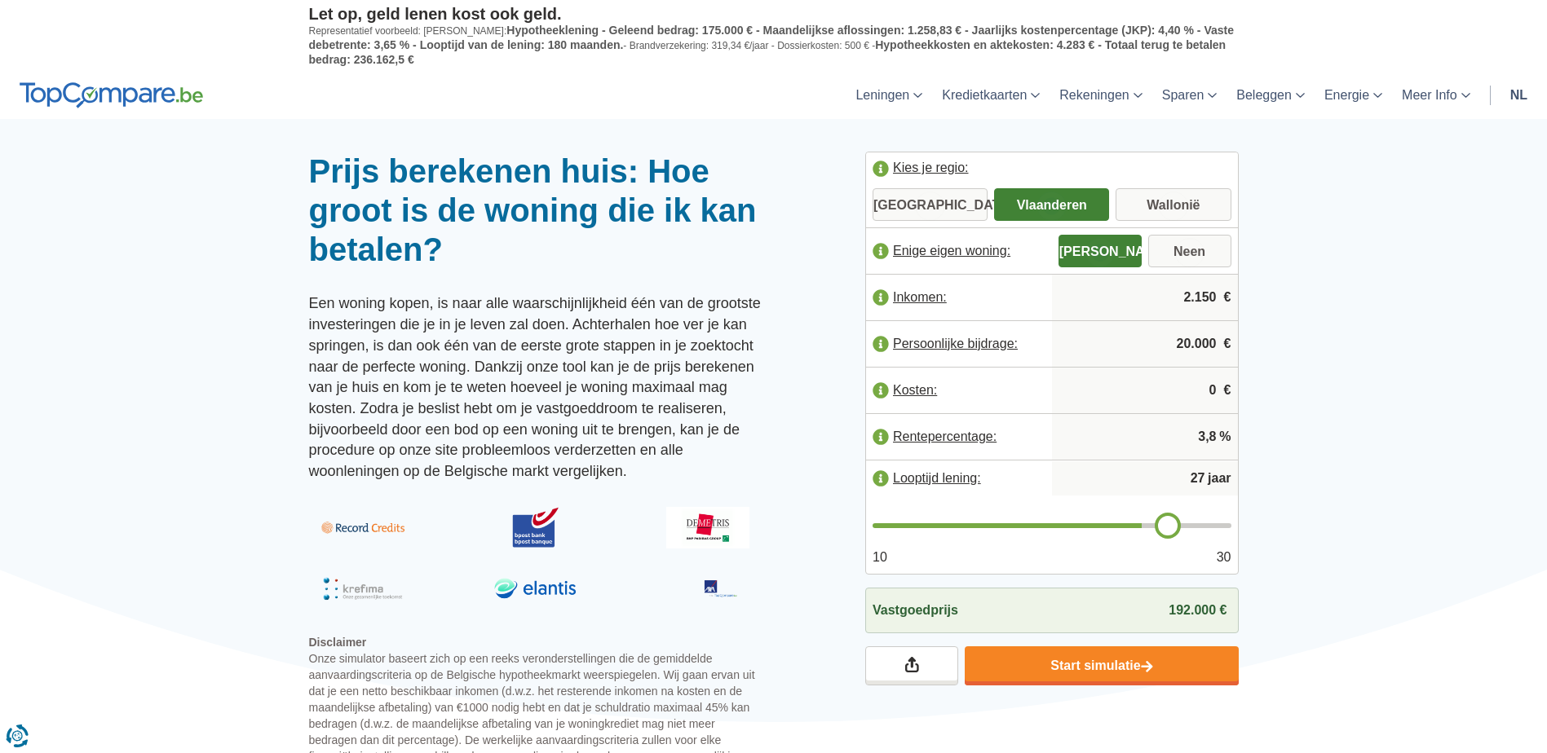
type input "28"
type input "29"
type input "30"
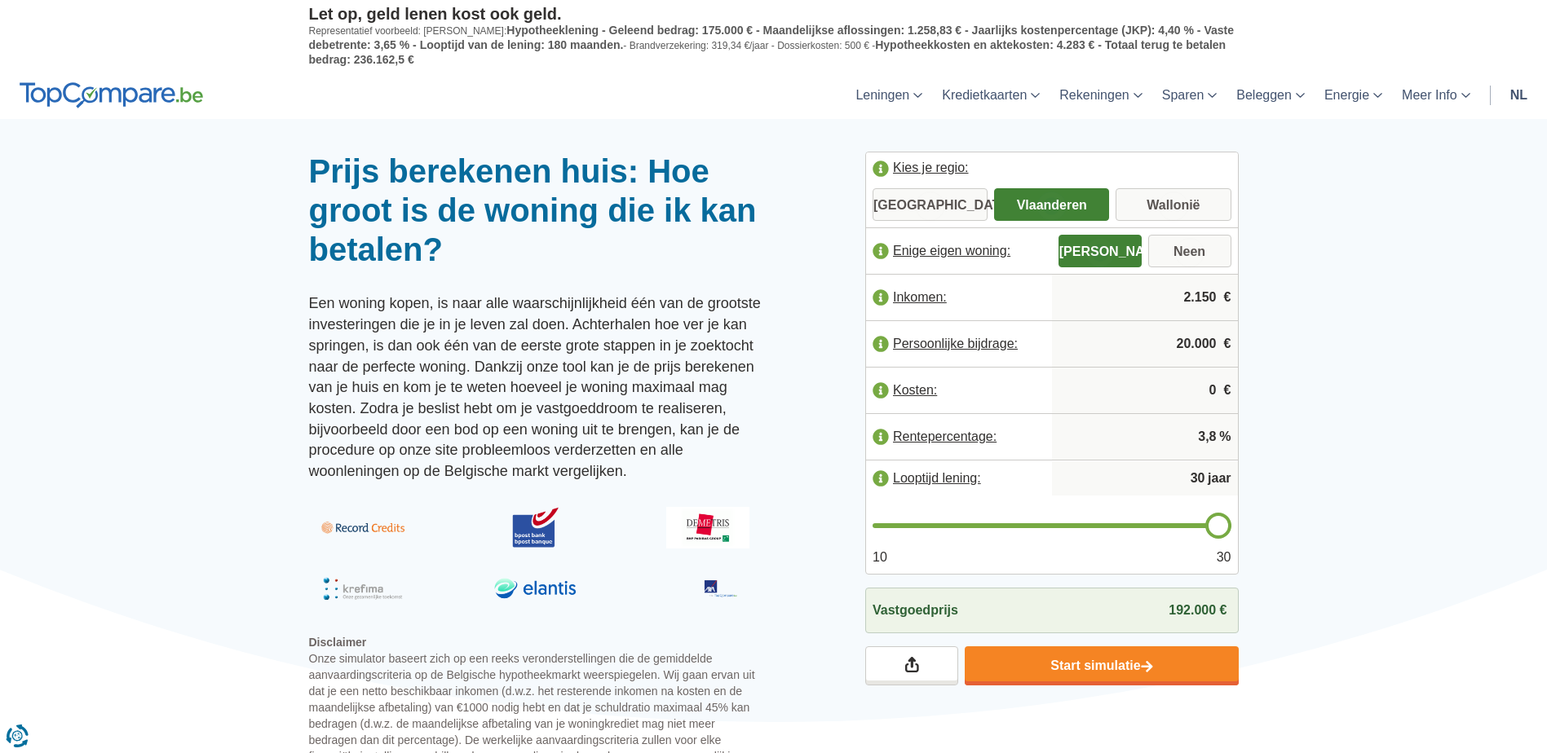
drag, startPoint x: 1143, startPoint y: 533, endPoint x: 1216, endPoint y: 523, distance: 73.2
type input "30"
click at [1213, 523] on input "range" at bounding box center [1051, 525] width 359 height 5
